Goal: Task Accomplishment & Management: Manage account settings

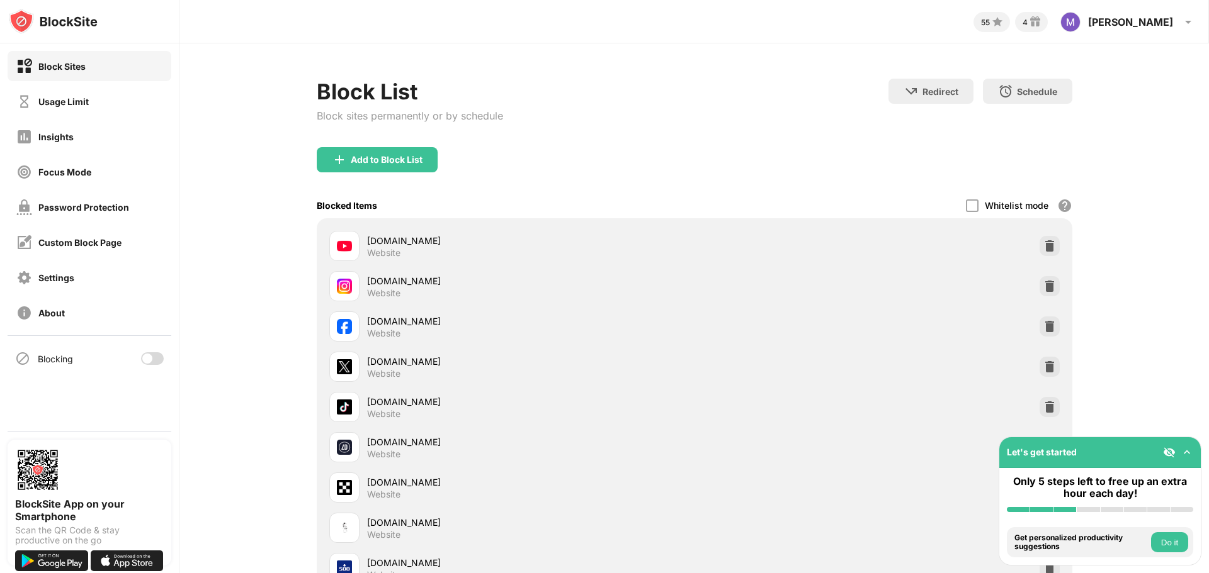
click at [155, 358] on div at bounding box center [152, 358] width 23 height 13
click at [76, 279] on div "Settings" at bounding box center [90, 277] width 164 height 30
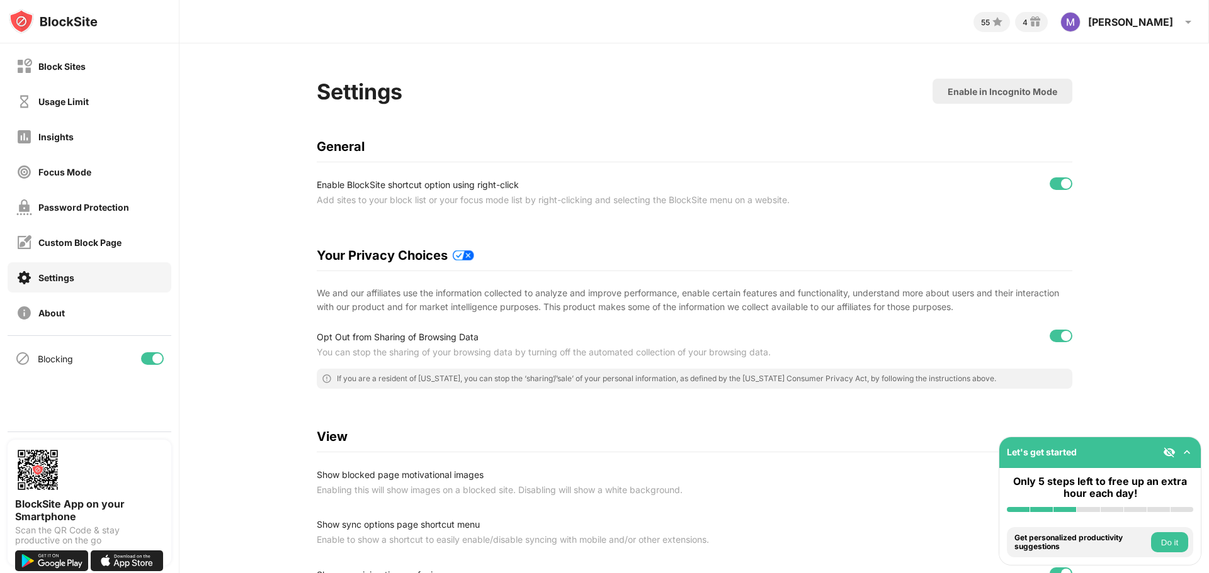
scroll to position [1, 0]
click at [81, 200] on div "Password Protection" at bounding box center [72, 208] width 113 height 16
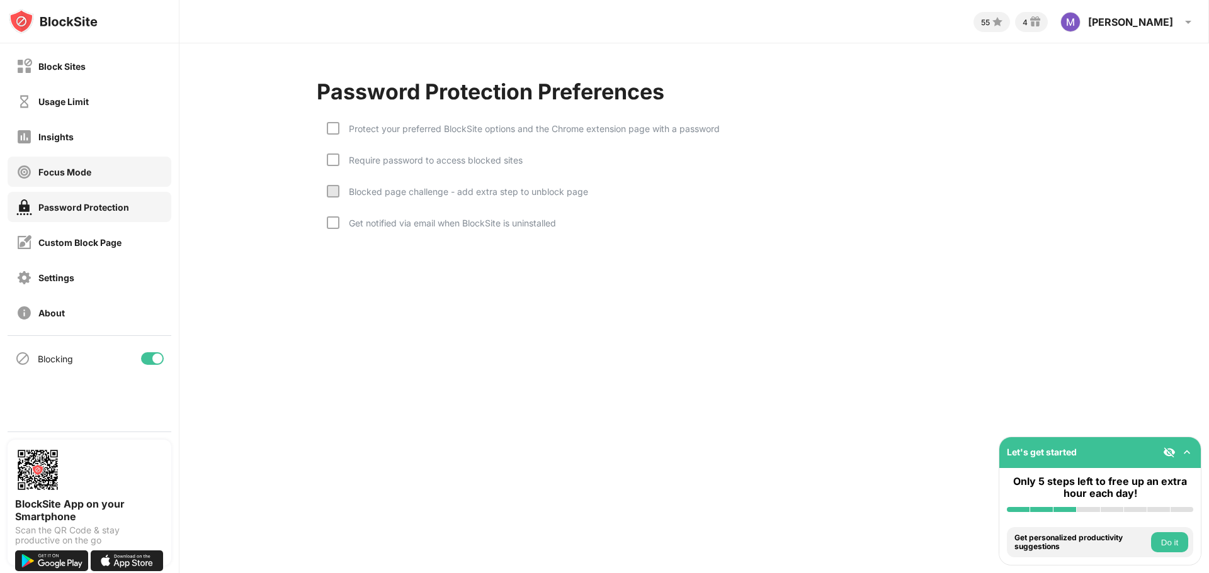
click at [72, 164] on div "Focus Mode" at bounding box center [53, 172] width 75 height 16
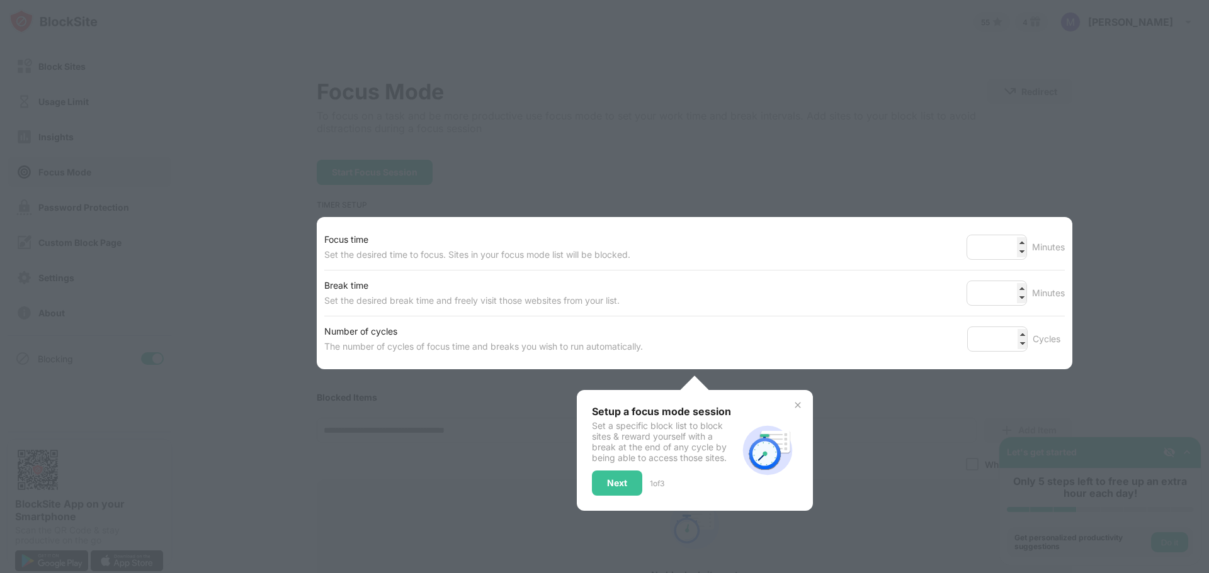
click at [166, 135] on div at bounding box center [604, 286] width 1209 height 573
click at [331, 403] on div at bounding box center [604, 286] width 1209 height 573
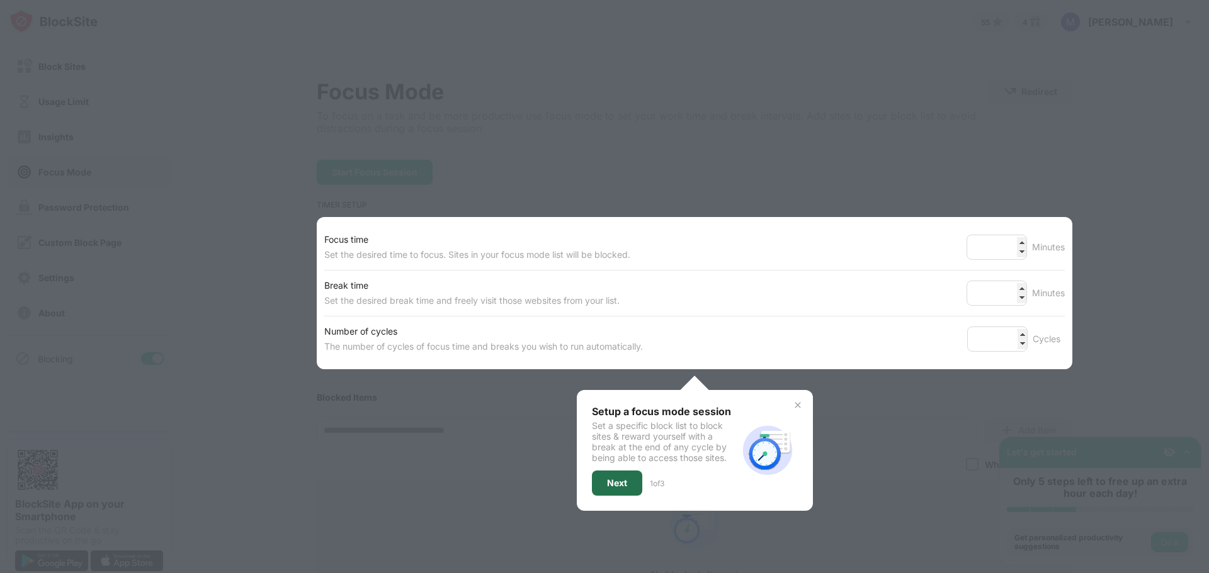
click at [614, 473] on div "Next" at bounding box center [617, 483] width 50 height 25
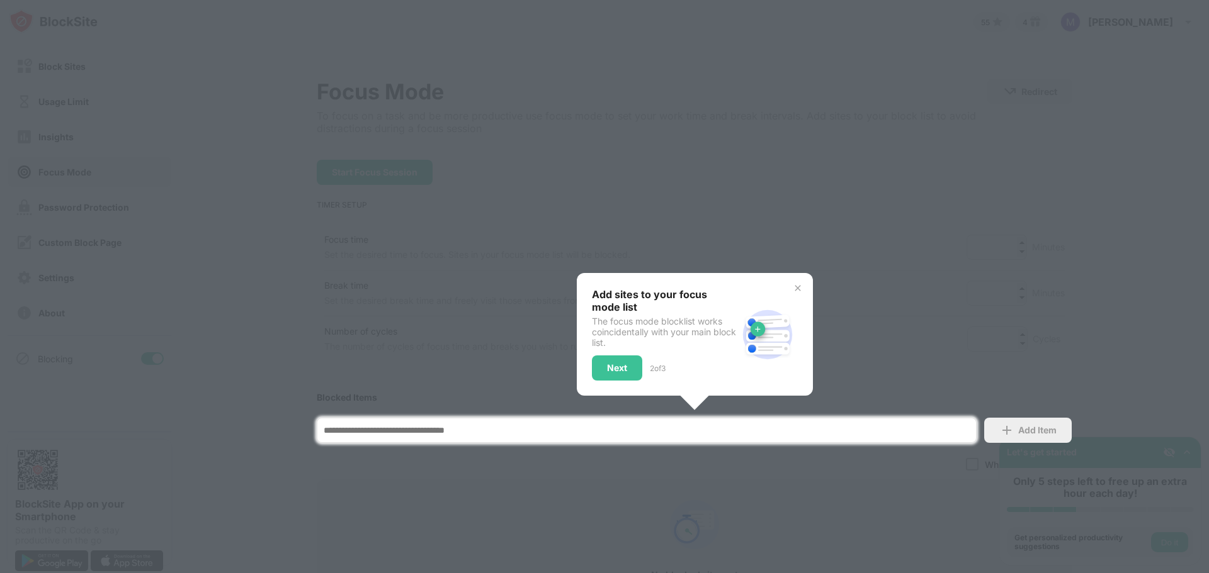
scroll to position [142, 0]
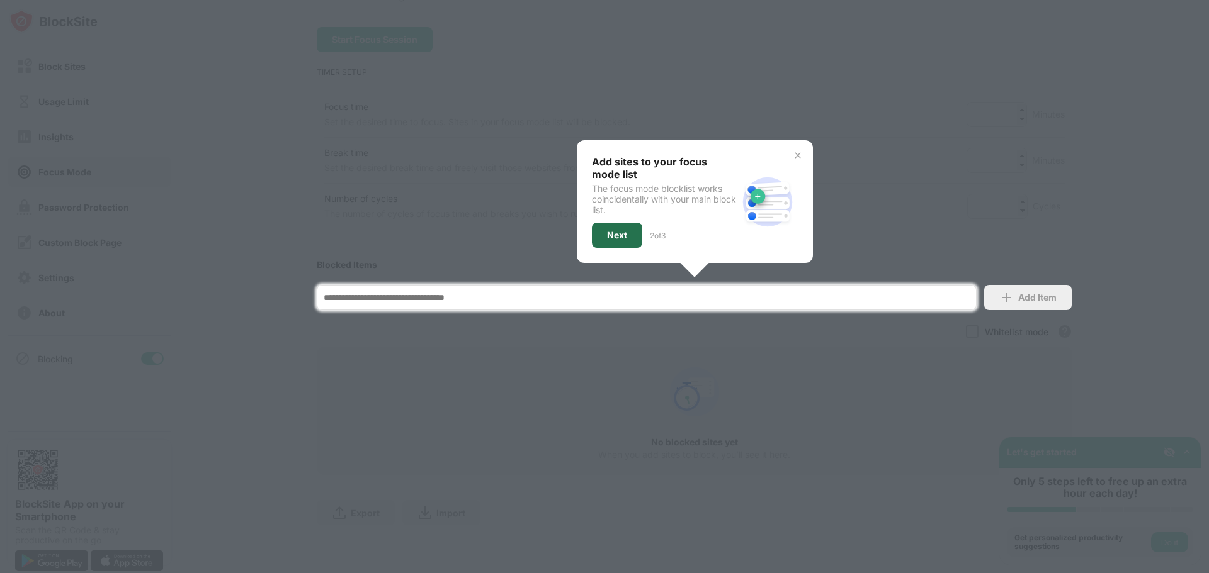
click at [601, 223] on div "Next" at bounding box center [617, 235] width 50 height 25
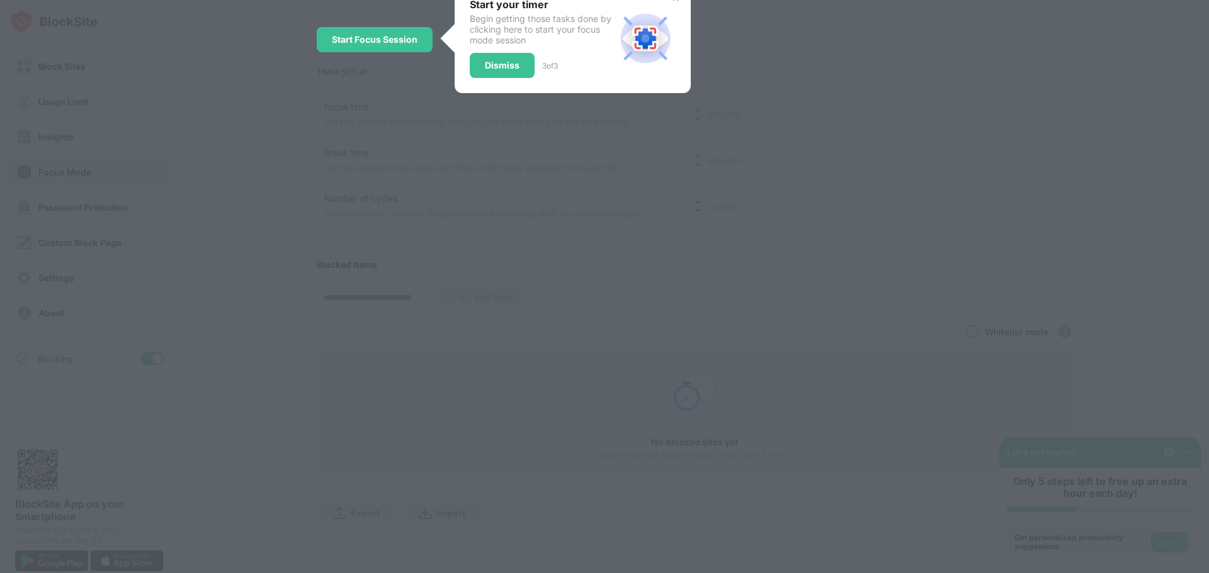
scroll to position [0, 0]
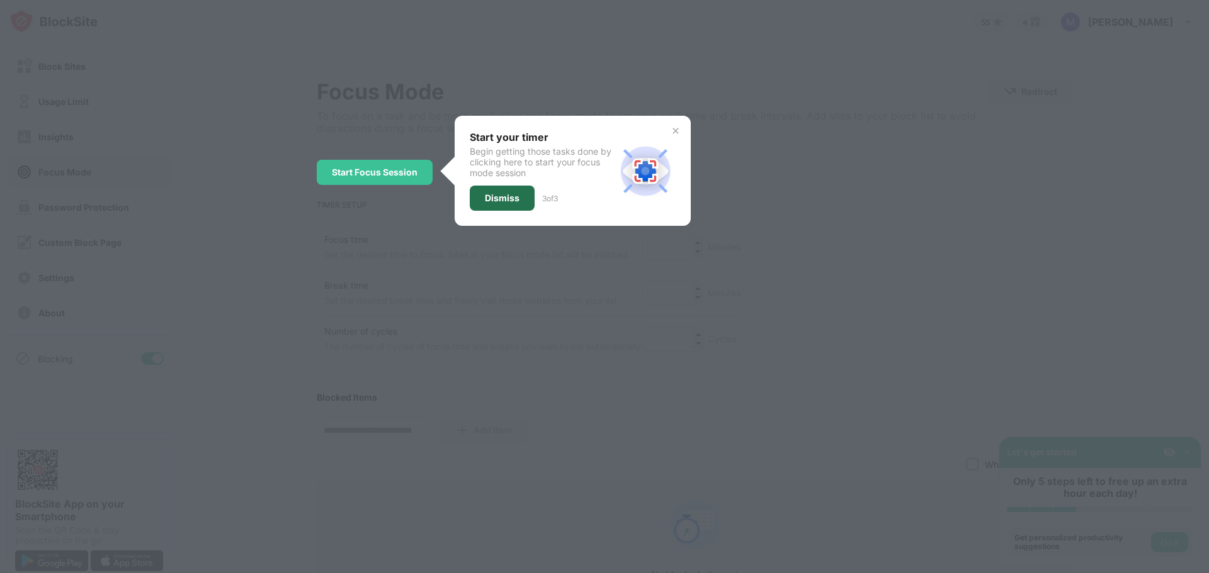
click at [485, 198] on div "Dismiss" at bounding box center [502, 198] width 35 height 10
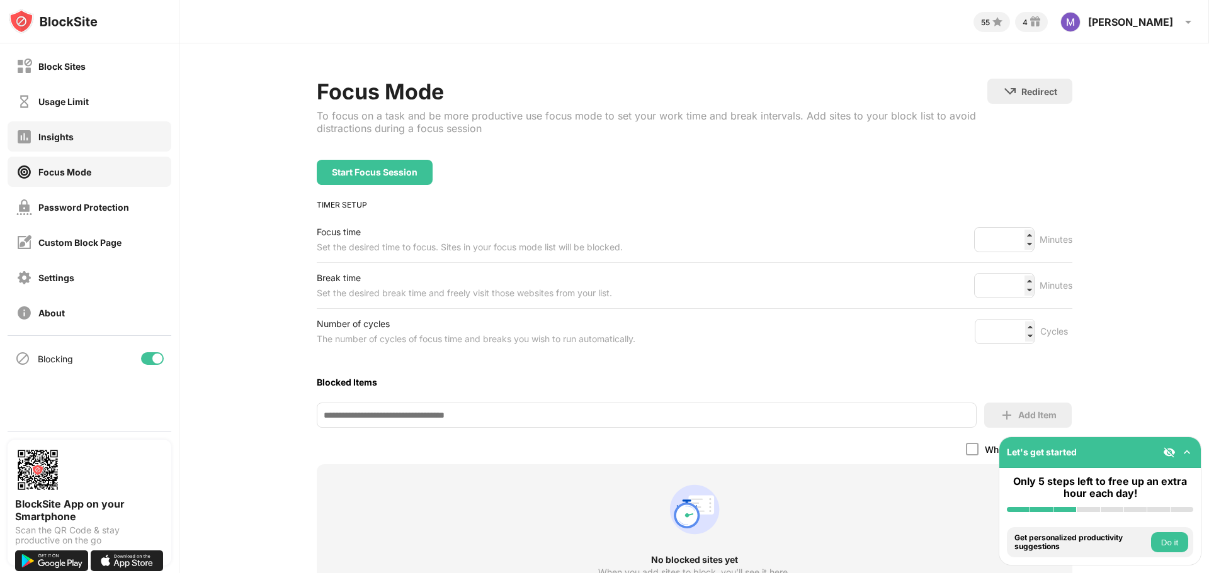
click at [82, 133] on div "Insights" at bounding box center [90, 136] width 164 height 30
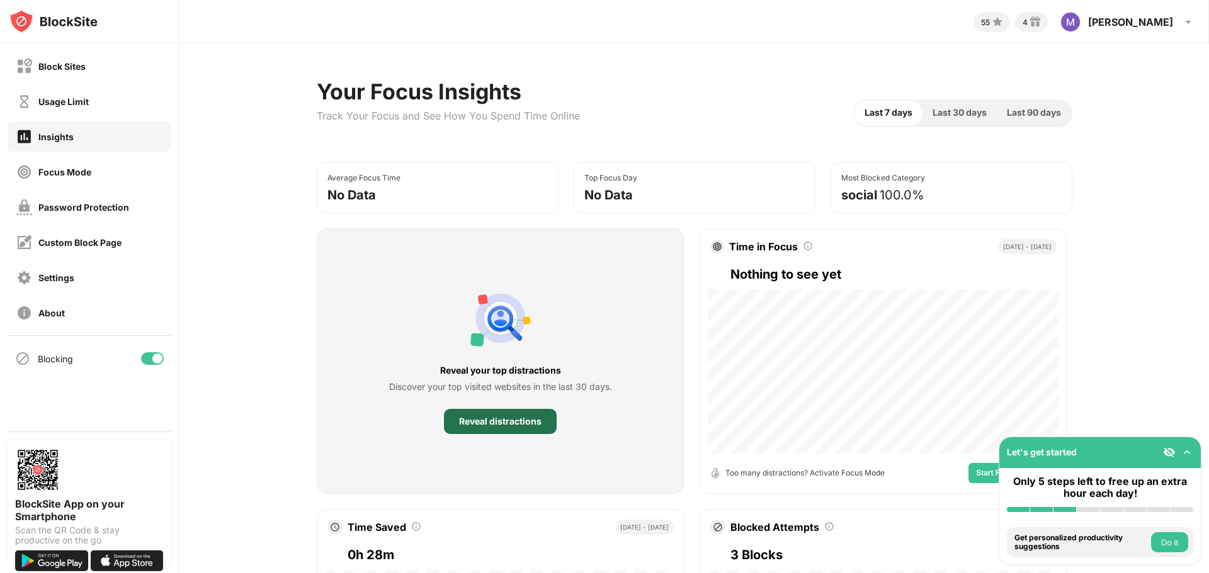
click at [493, 417] on div "Reveal distractions" at bounding box center [500, 422] width 82 height 10
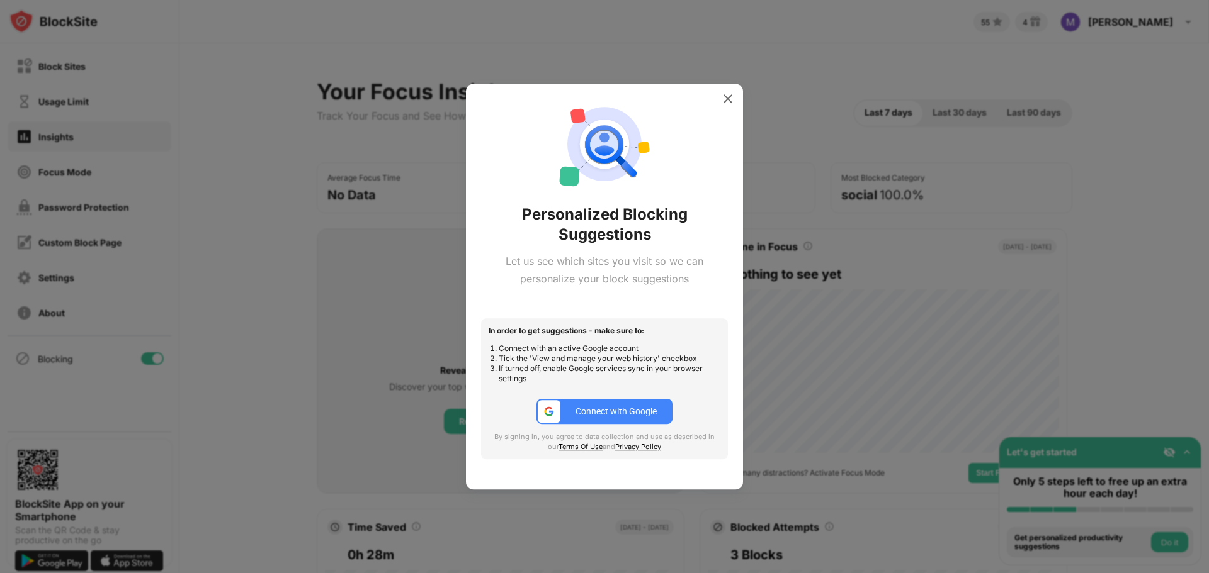
click at [595, 409] on div "Connect with Google" at bounding box center [615, 412] width 81 height 10
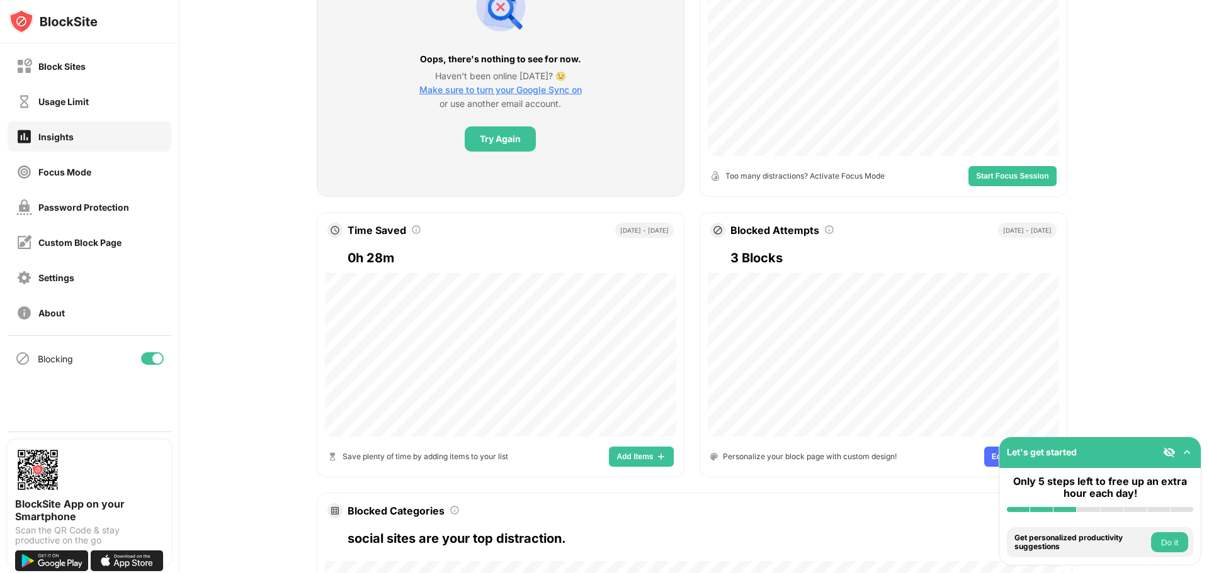
scroll to position [298, 0]
click at [441, 82] on div "Haven't been online in 30 days? 😉 Make sure to turn your Google Sync on or use …" at bounding box center [500, 90] width 162 height 42
click at [444, 90] on span "Make sure to turn your Google Sync on" at bounding box center [500, 89] width 162 height 11
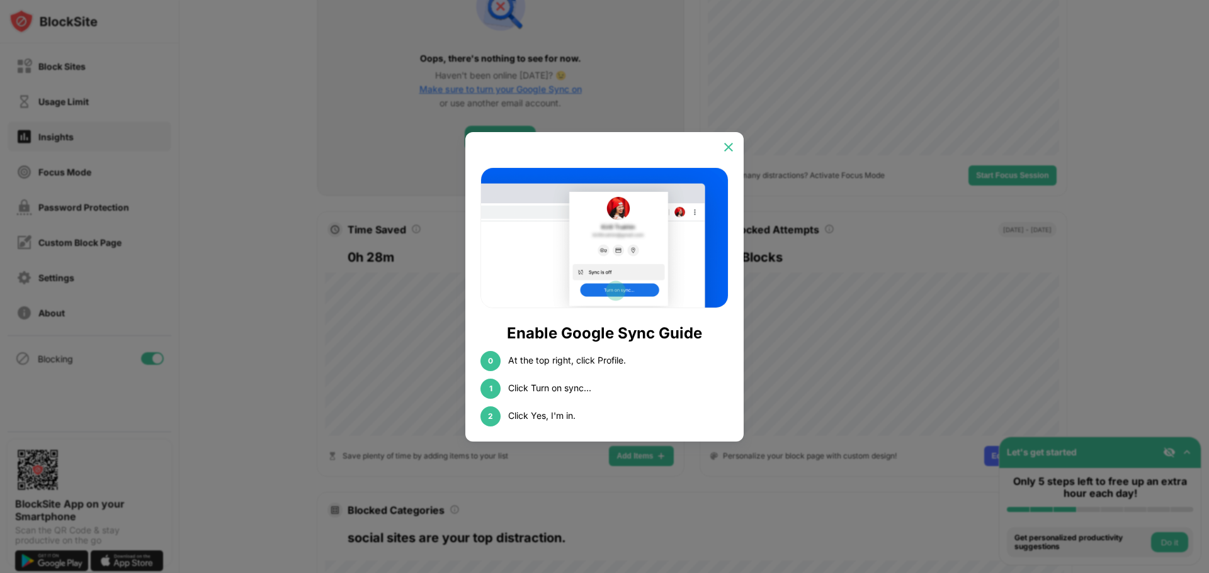
click at [735, 145] on div at bounding box center [728, 147] width 20 height 20
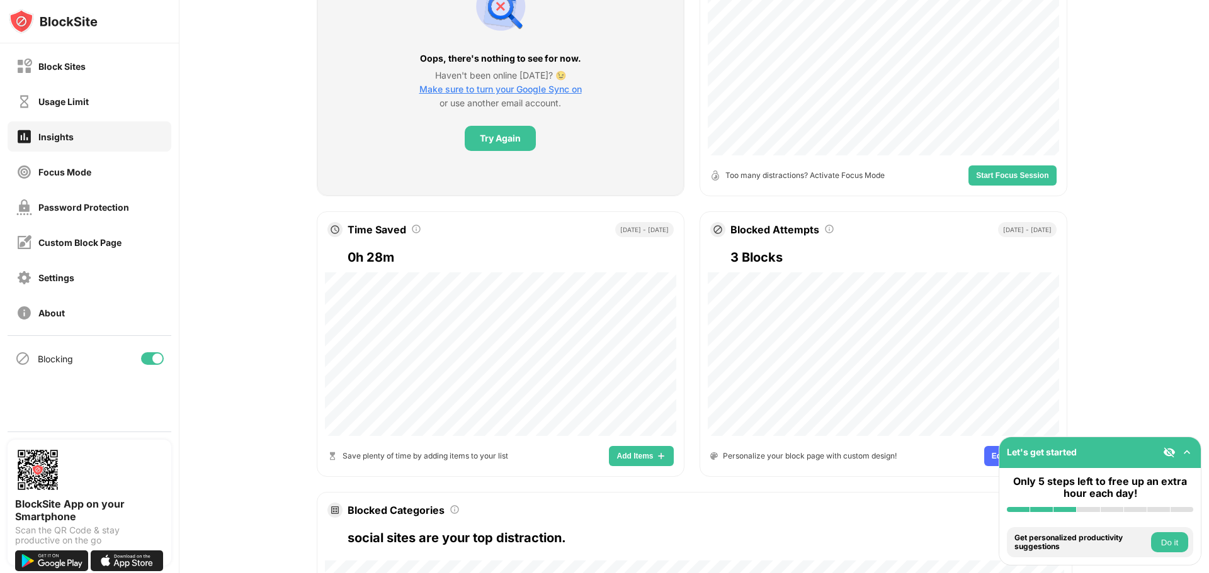
click at [1108, 298] on div "Your Focus Insights Track Your Focus and See How You Spend Time Online Last 7 d…" at bounding box center [693, 269] width 1029 height 1047
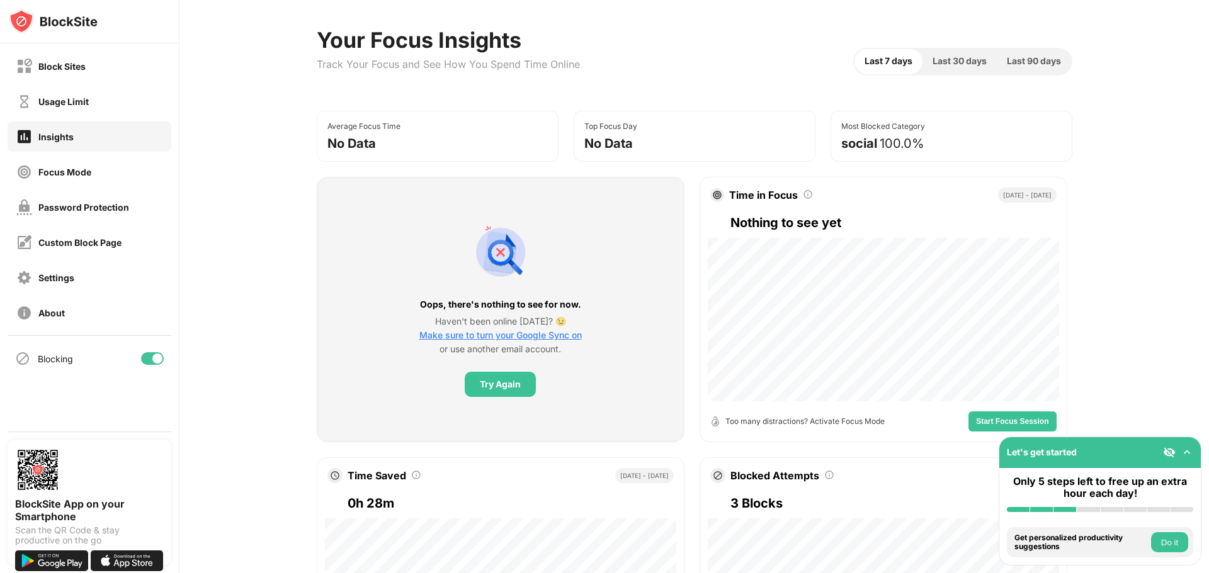
scroll to position [0, 0]
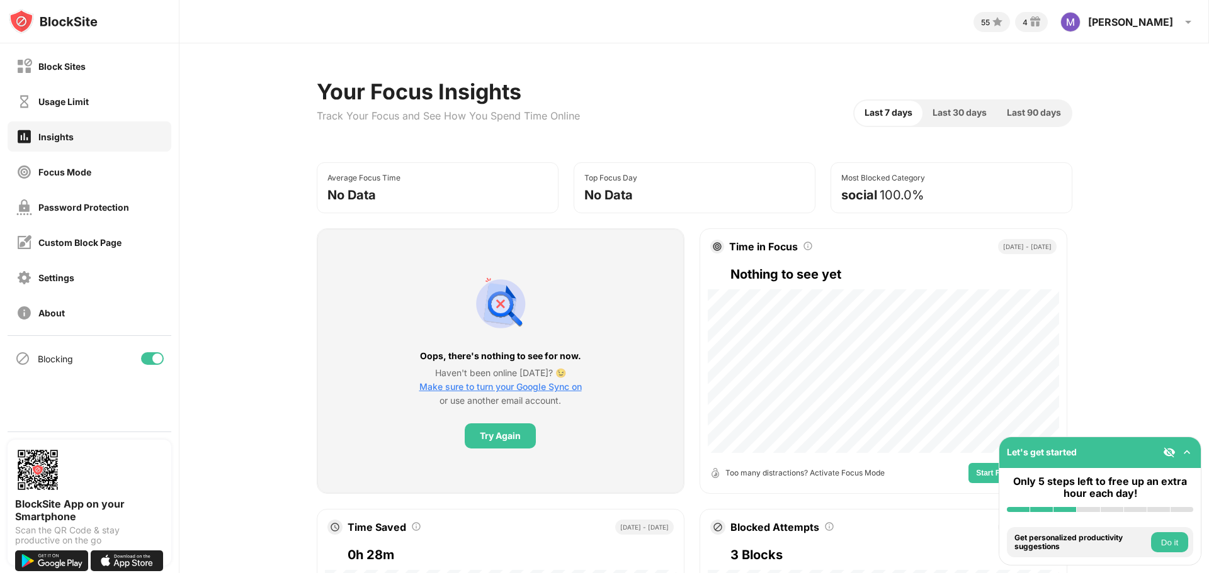
click at [945, 115] on span "Last 30 days" at bounding box center [959, 113] width 54 height 14
click at [63, 84] on div "Block Sites Usage Limit Insights Focus Mode Password Protection Custom Block Pa…" at bounding box center [89, 189] width 179 height 292
click at [64, 99] on div "Usage Limit" at bounding box center [63, 101] width 50 height 11
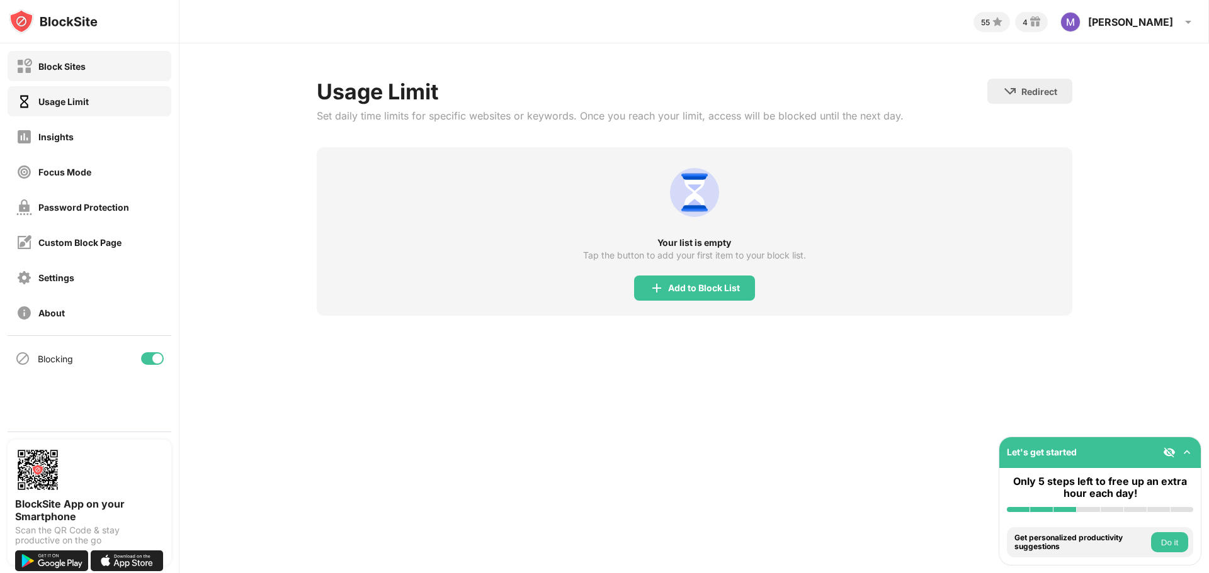
click at [81, 66] on div "Block Sites" at bounding box center [61, 66] width 47 height 11
